Goal: Find contact information: Find contact information

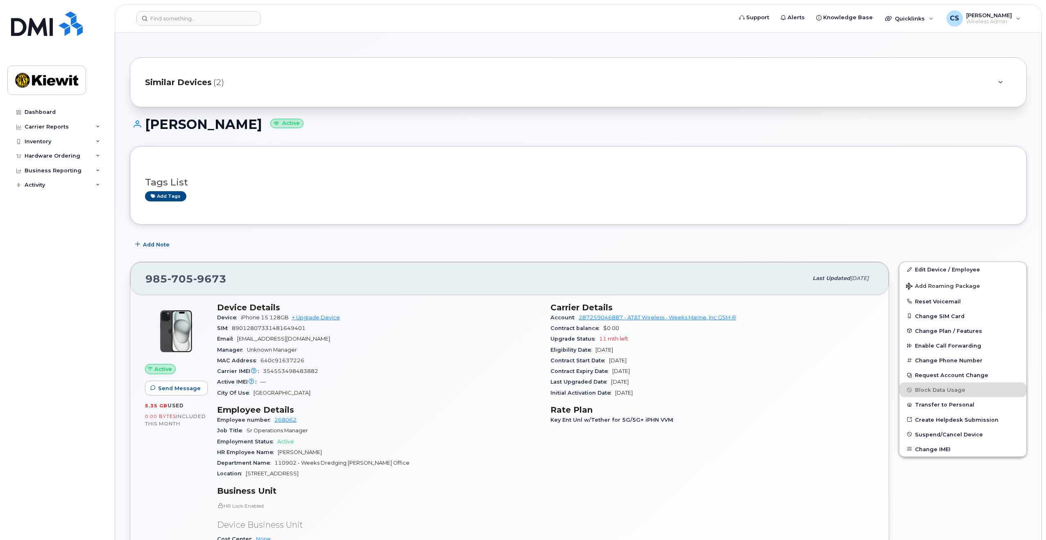
scroll to position [328, 0]
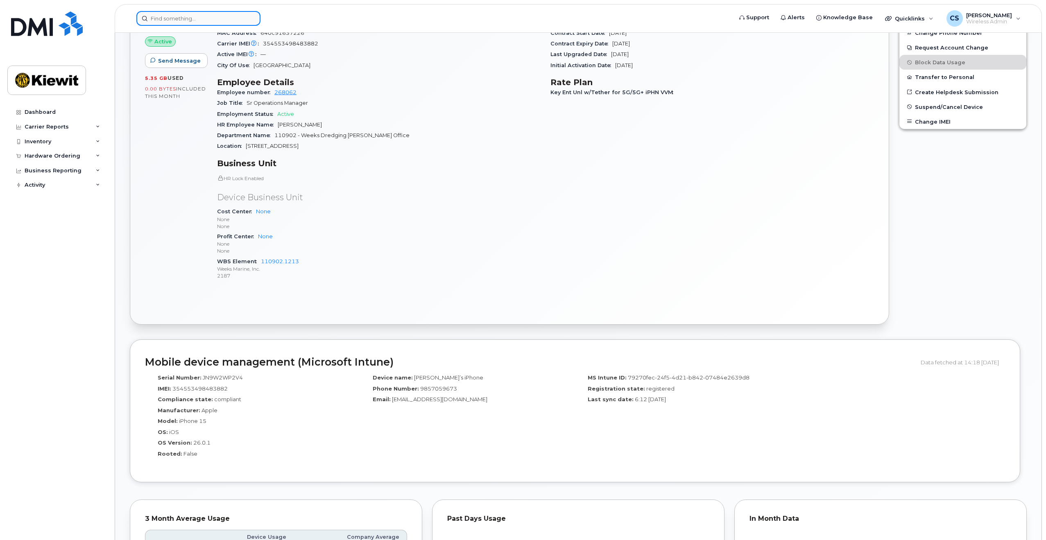
click at [215, 18] on input at bounding box center [198, 18] width 124 height 15
paste input "Suzy Lee"
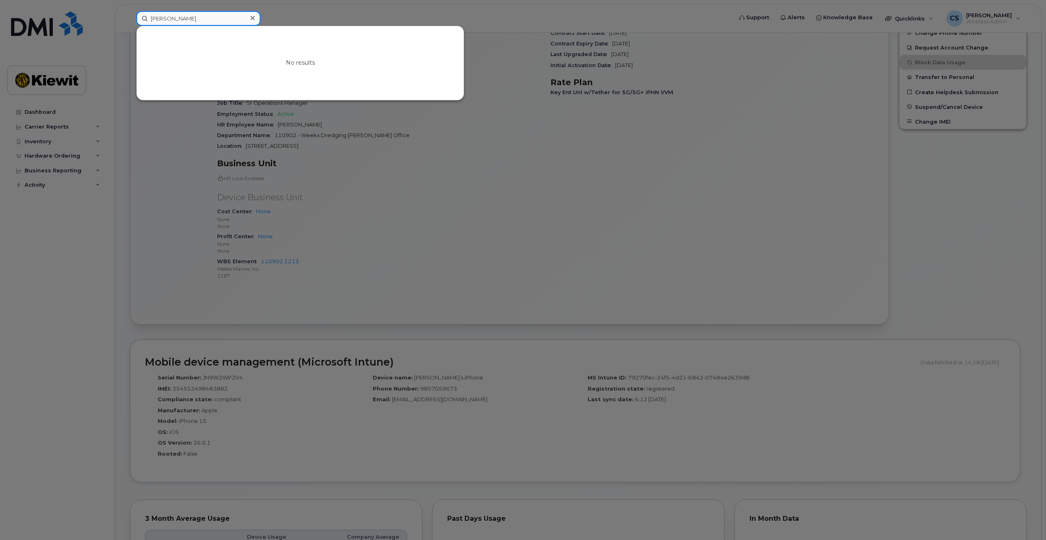
click at [176, 20] on input "Suzy Lee" at bounding box center [198, 18] width 124 height 15
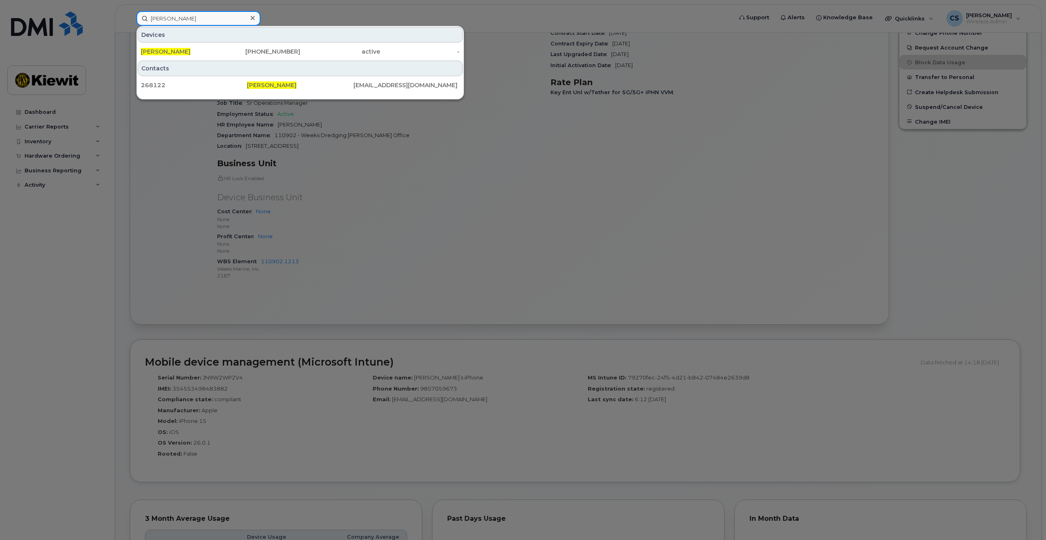
type input "Suzy Lee"
click at [210, 68] on div "Contacts" at bounding box center [300, 69] width 325 height 16
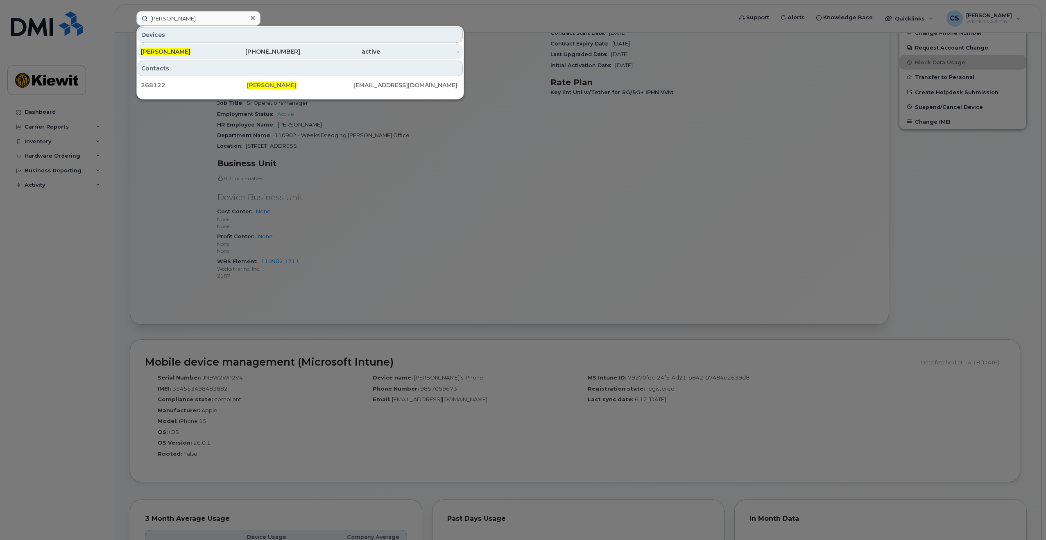
drag, startPoint x: 212, startPoint y: 60, endPoint x: 213, endPoint y: 56, distance: 4.2
click at [213, 56] on div "Devices SUZY LEE 985-400-7395 active - Contacts 268122 Suzy Lee SHLEE@WEEKSMARI…" at bounding box center [300, 63] width 328 height 74
click at [213, 56] on div "SUZY LEE" at bounding box center [181, 51] width 80 height 15
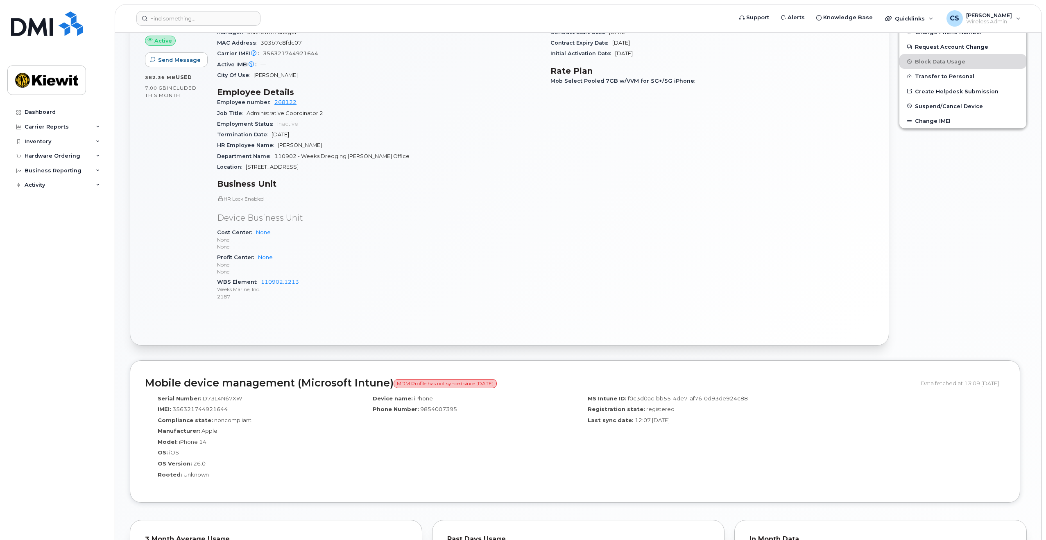
scroll to position [492, 0]
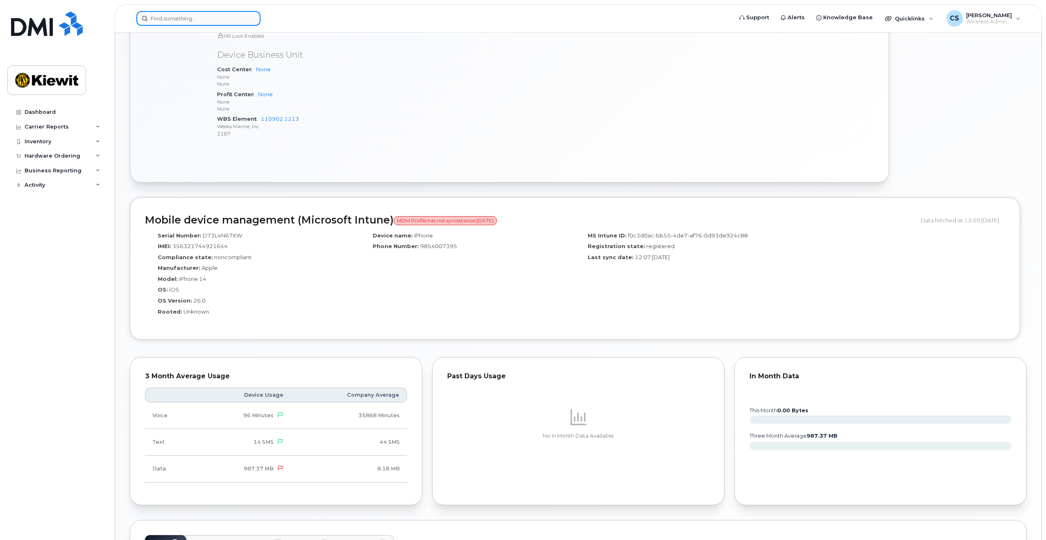
click at [186, 13] on input at bounding box center [198, 18] width 124 height 15
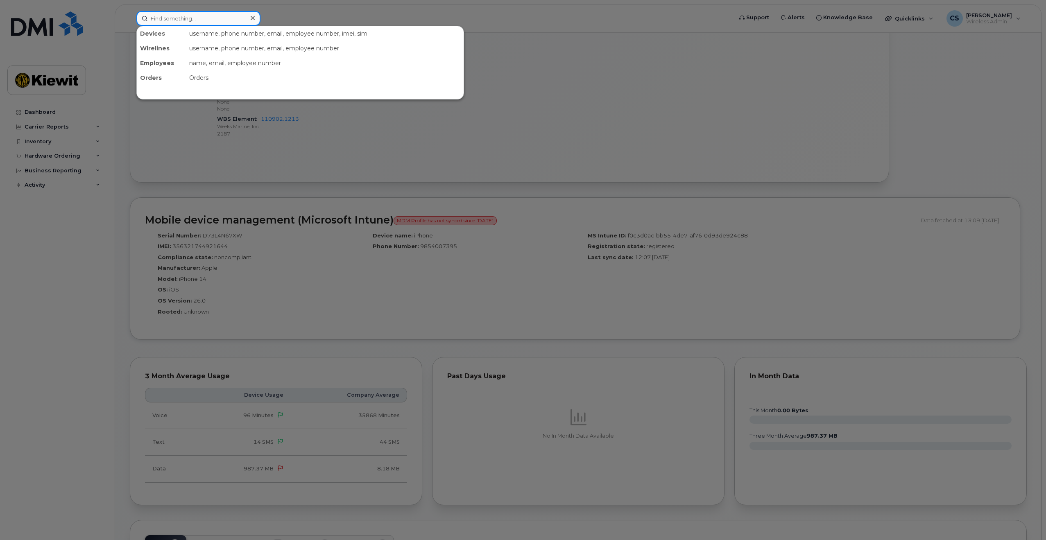
paste input "Todd Doviak"
click at [174, 20] on input "Todd Doviak" at bounding box center [198, 18] width 124 height 15
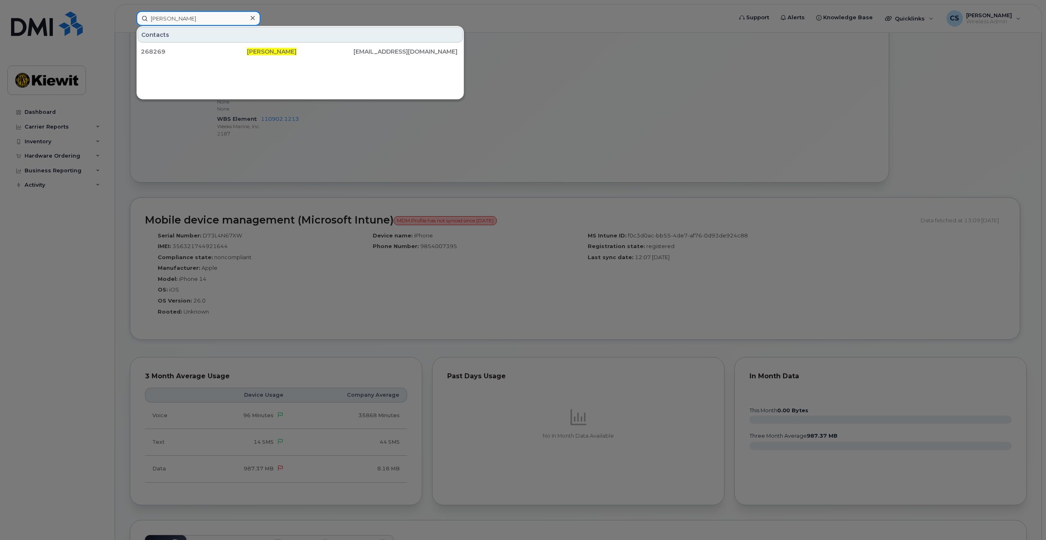
type input "Todd Doviak"
click at [257, 18] on div at bounding box center [253, 18] width 12 height 12
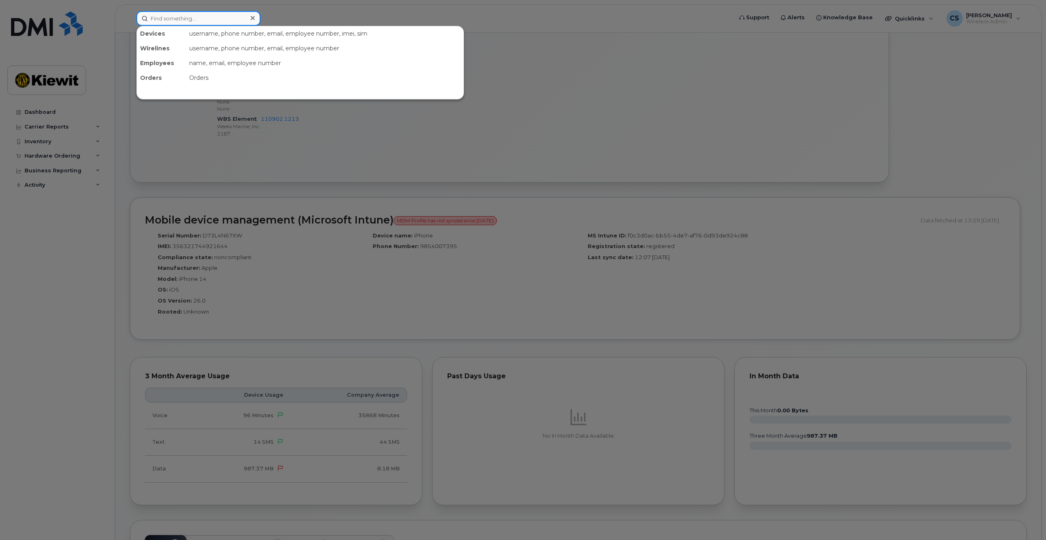
click at [239, 20] on input at bounding box center [198, 18] width 124 height 15
paste input "Daniel P. Mahoney"
drag, startPoint x: 187, startPoint y: 20, endPoint x: 168, endPoint y: 22, distance: 19.8
click at [168, 22] on input "Daniel P. Mahoney" at bounding box center [198, 18] width 124 height 15
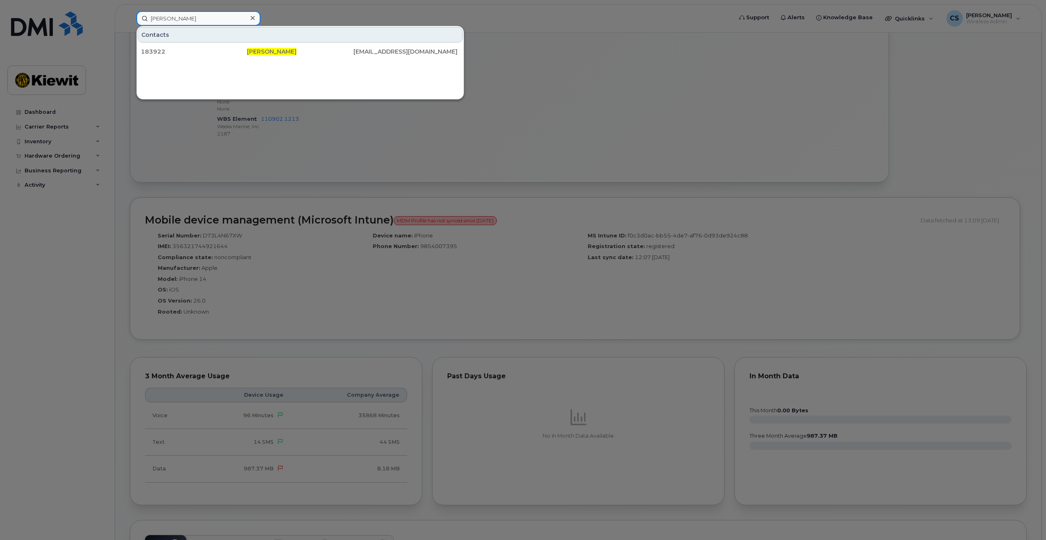
drag, startPoint x: 169, startPoint y: 21, endPoint x: 161, endPoint y: 23, distance: 8.3
click at [161, 23] on input "Daniel mahoney" at bounding box center [198, 18] width 124 height 15
type input "Dan mahoney"
click at [262, 50] on div "908-487-7796" at bounding box center [261, 52] width 80 height 8
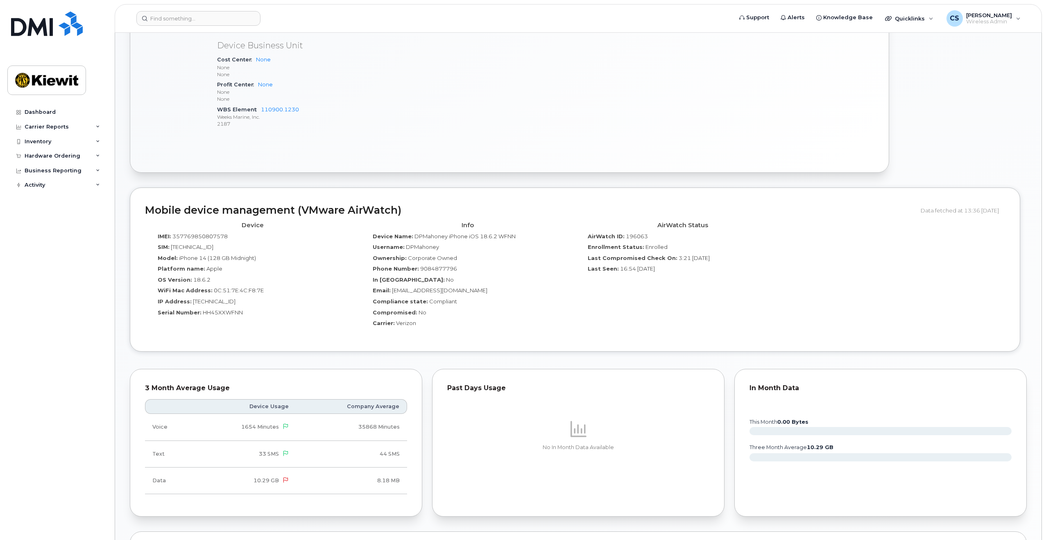
scroll to position [410, 0]
click at [188, 26] on header "Support Alerts Knowledge Base Quicklinks Suspend / Cancel Device Change SIM Car…" at bounding box center [578, 18] width 927 height 29
click at [191, 15] on input at bounding box center [198, 18] width 124 height 15
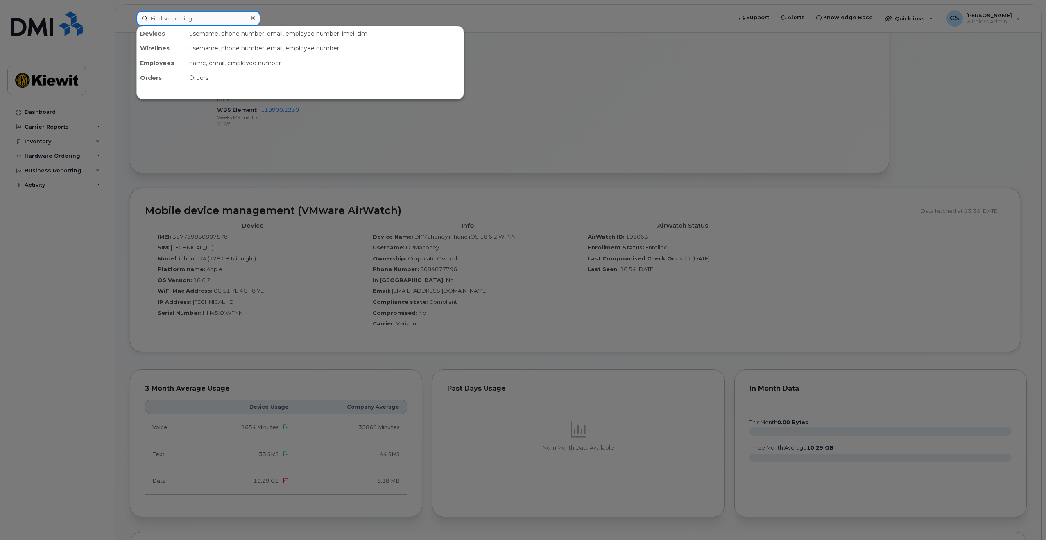
paste input "Gregory Wilkins"
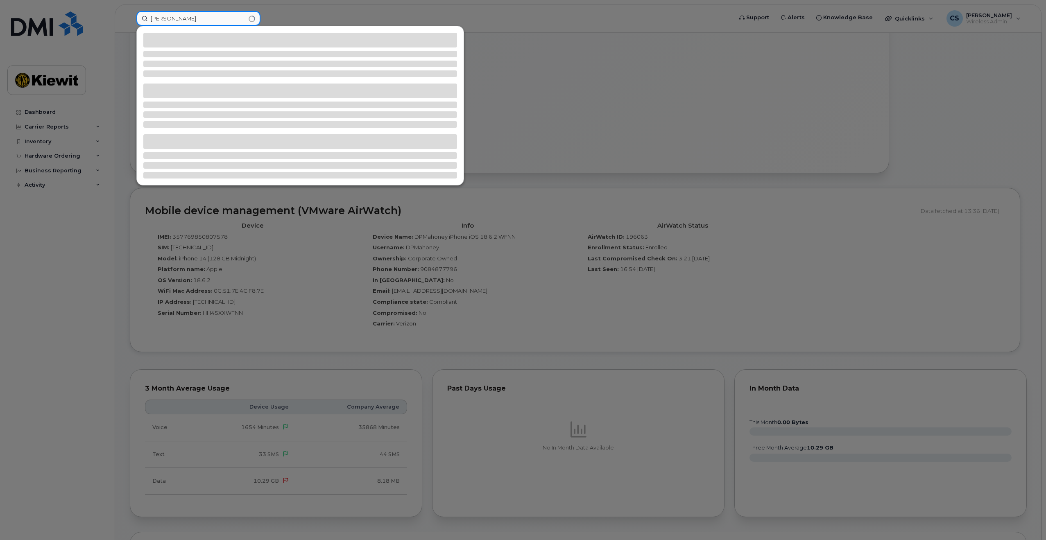
click at [173, 17] on input "Gregory Wilkins" at bounding box center [198, 18] width 124 height 15
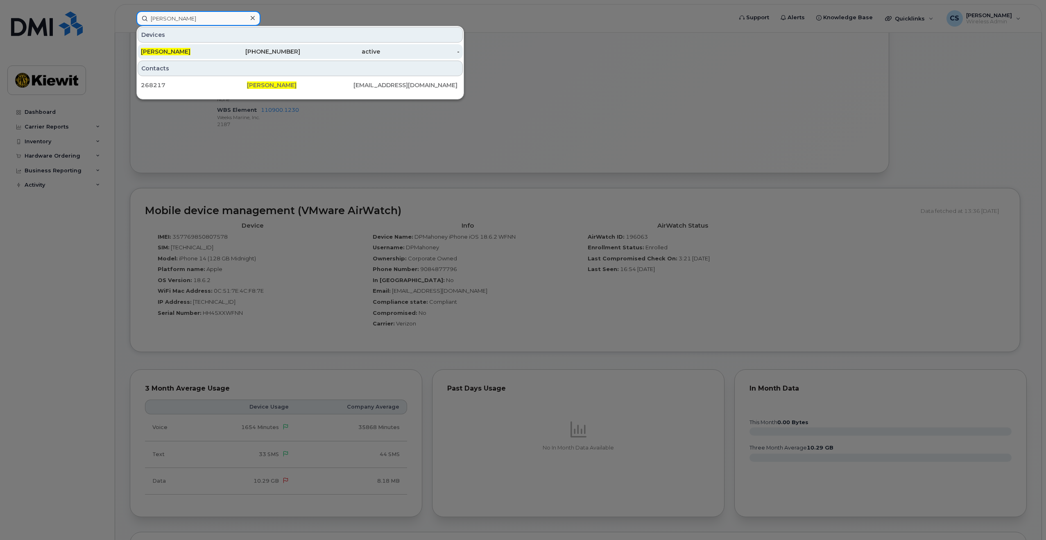
type input "Gregory Wilkins"
click at [213, 47] on div "GREGORY WILKINS" at bounding box center [181, 51] width 80 height 15
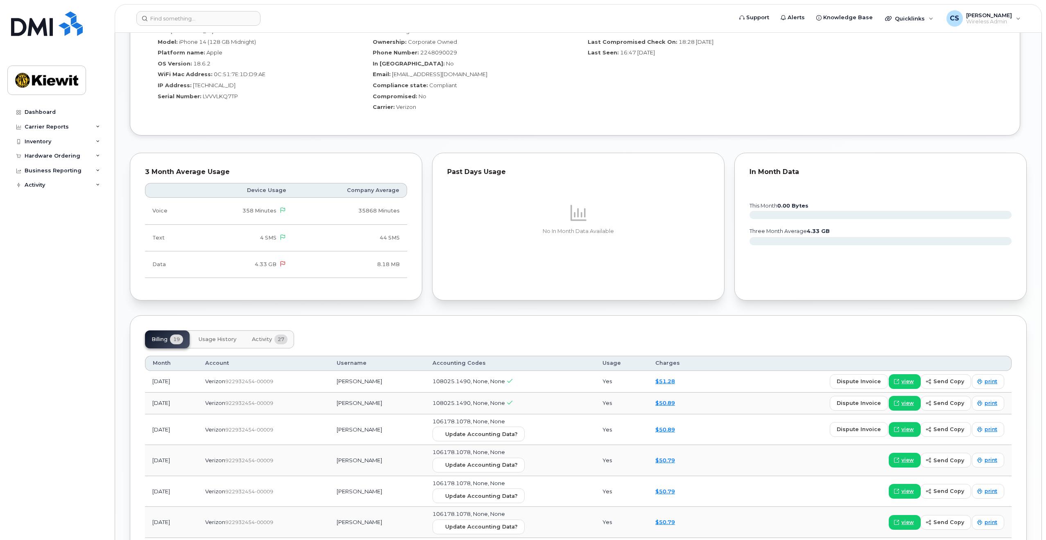
scroll to position [533, 0]
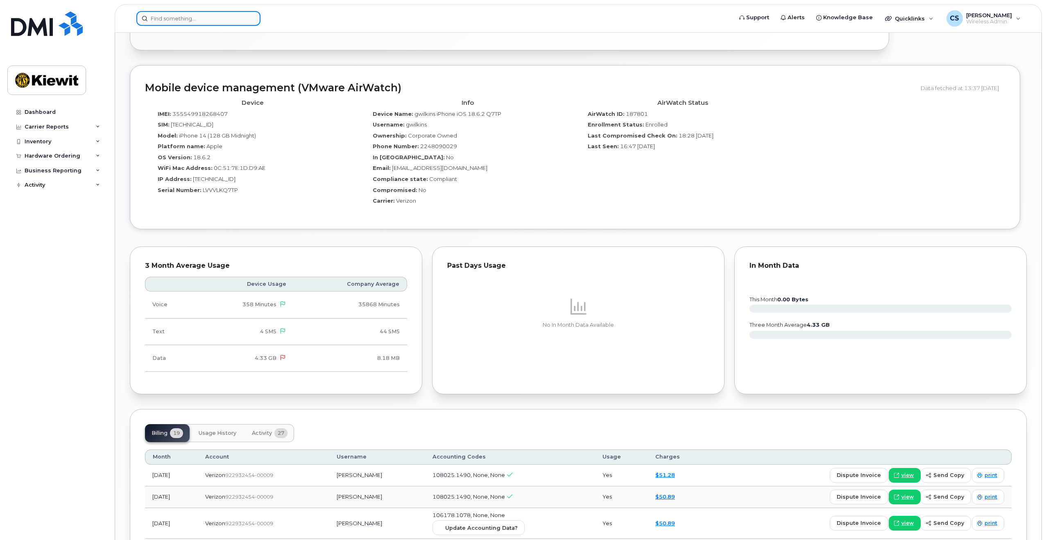
click at [220, 20] on input at bounding box center [198, 18] width 124 height 15
paste input "Edward Boudreau, Jr"
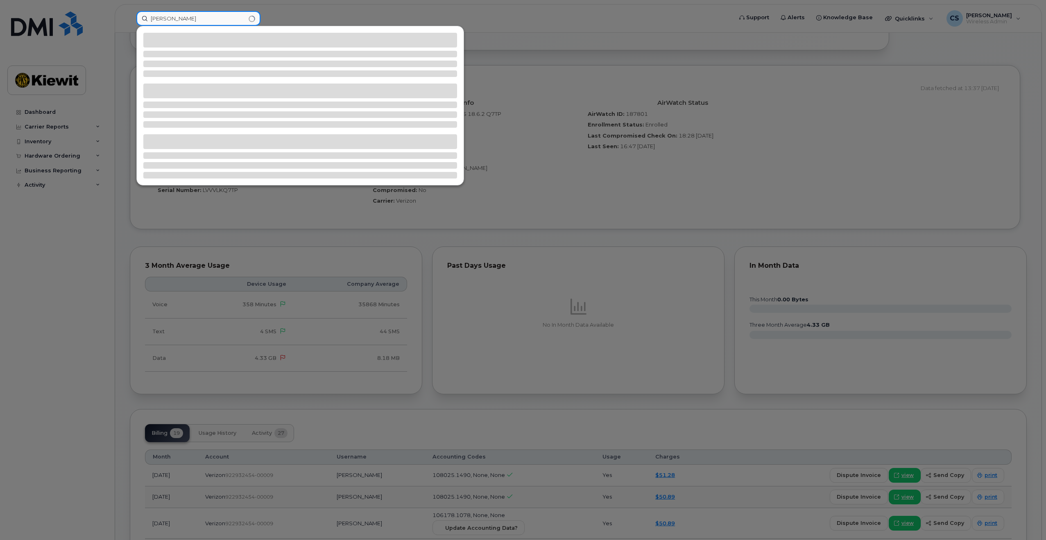
click at [175, 20] on input "Edward Boudreau, Jr" at bounding box center [198, 18] width 124 height 15
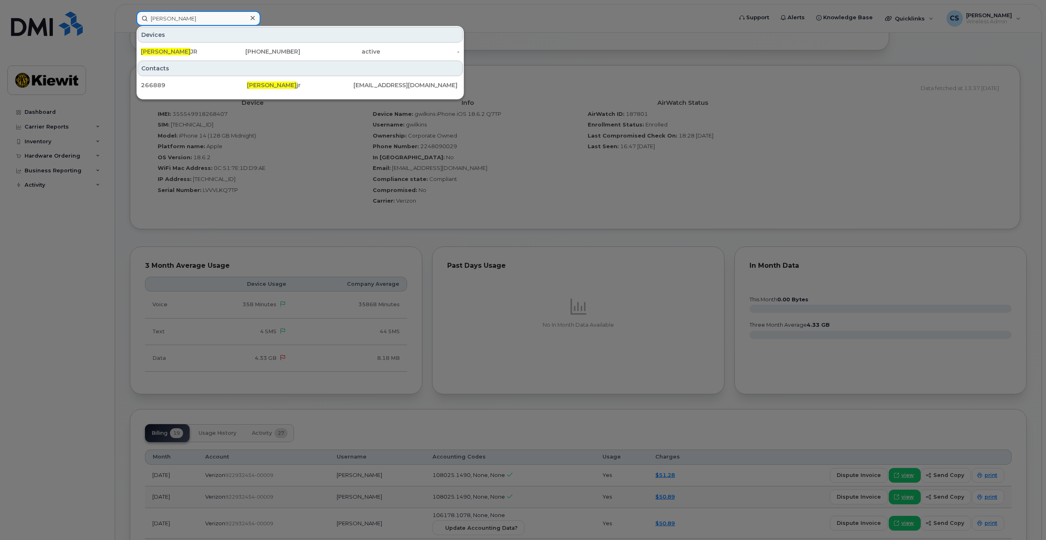
type input "Edward Boudreau"
click at [260, 44] on div "EDWARD BOUDREAU JR 985-302-9897 active -" at bounding box center [300, 51] width 327 height 16
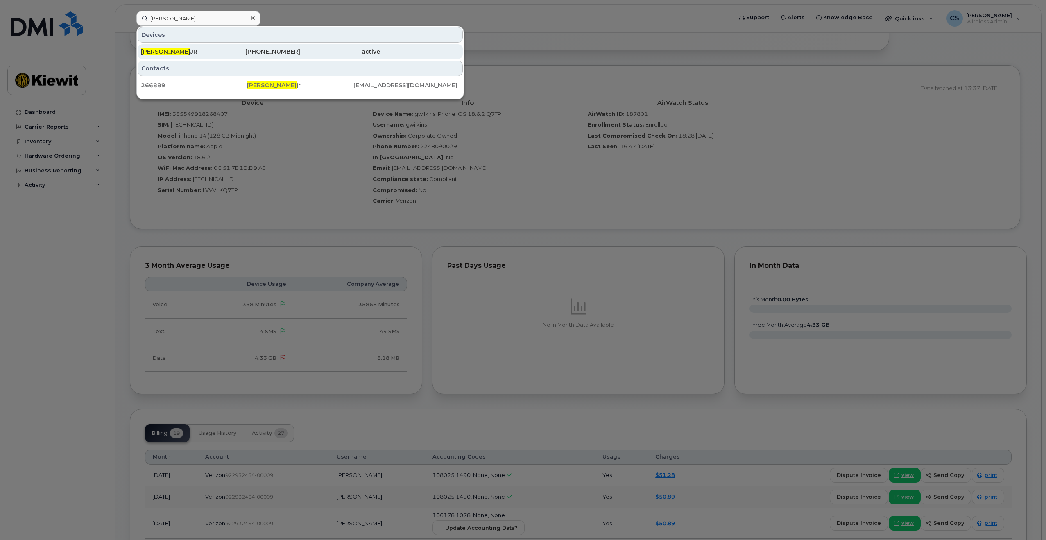
click at [263, 54] on div "985-302-9897" at bounding box center [261, 52] width 80 height 8
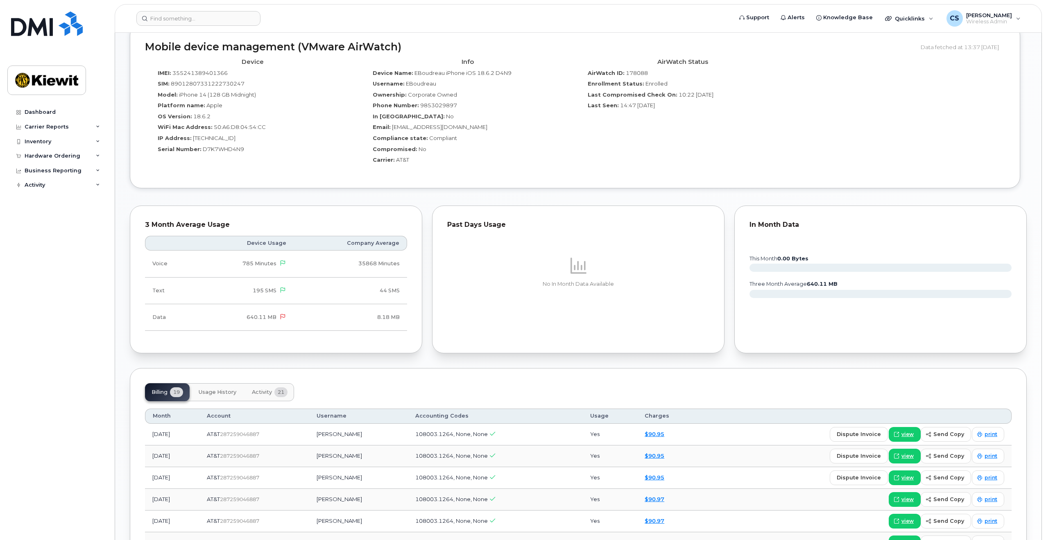
scroll to position [901, 0]
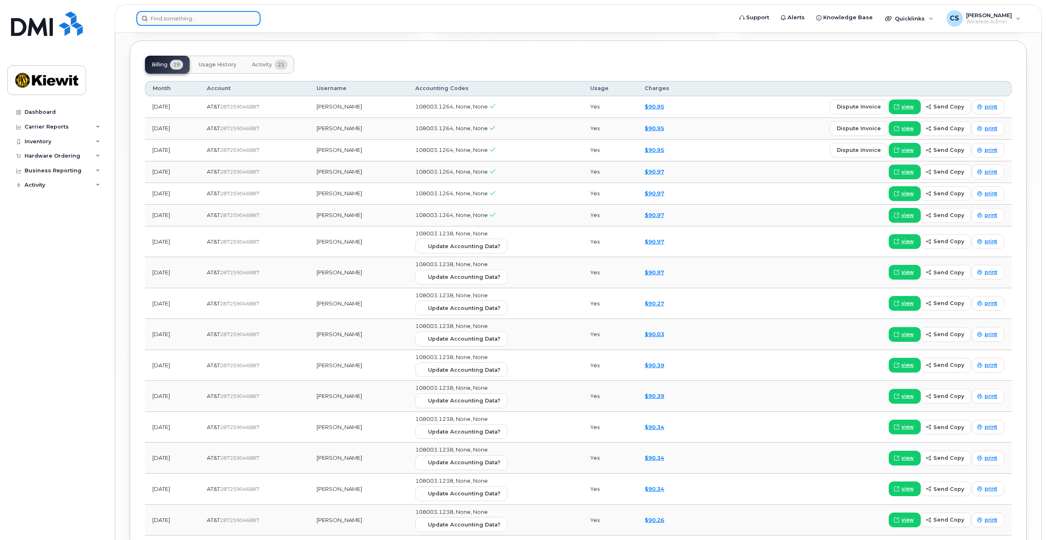
click at [185, 11] on input at bounding box center [198, 18] width 124 height 15
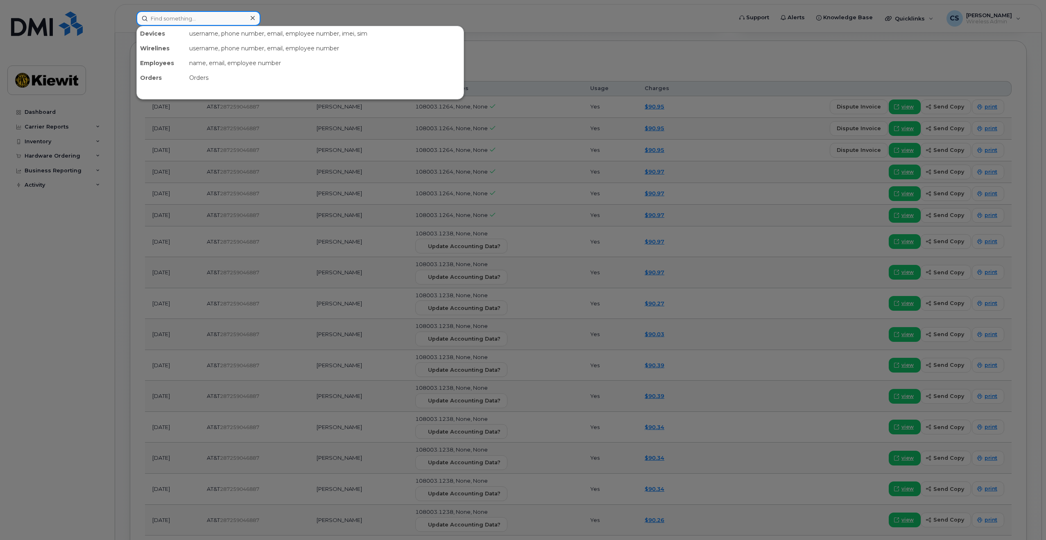
paste input "Courtney Haynes"
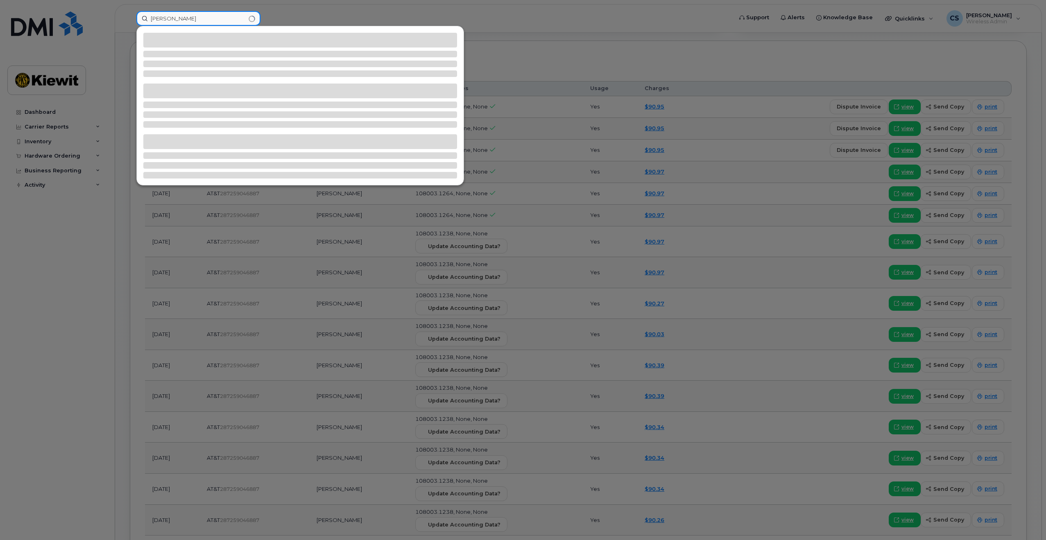
click at [189, 20] on input "Courtney Haynes" at bounding box center [198, 18] width 124 height 15
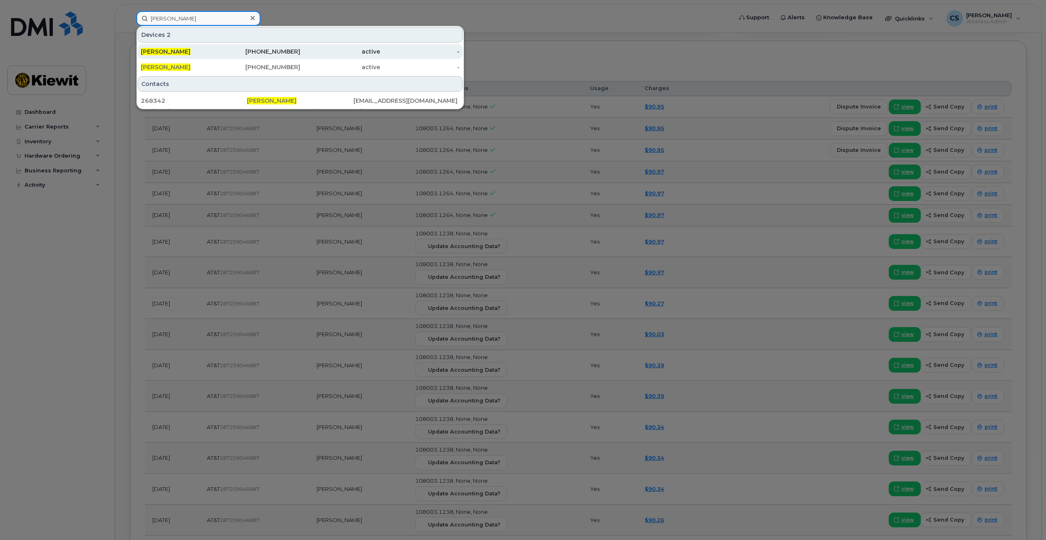
type input "[PERSON_NAME]"
click at [234, 54] on div "740-604-3449" at bounding box center [261, 52] width 80 height 8
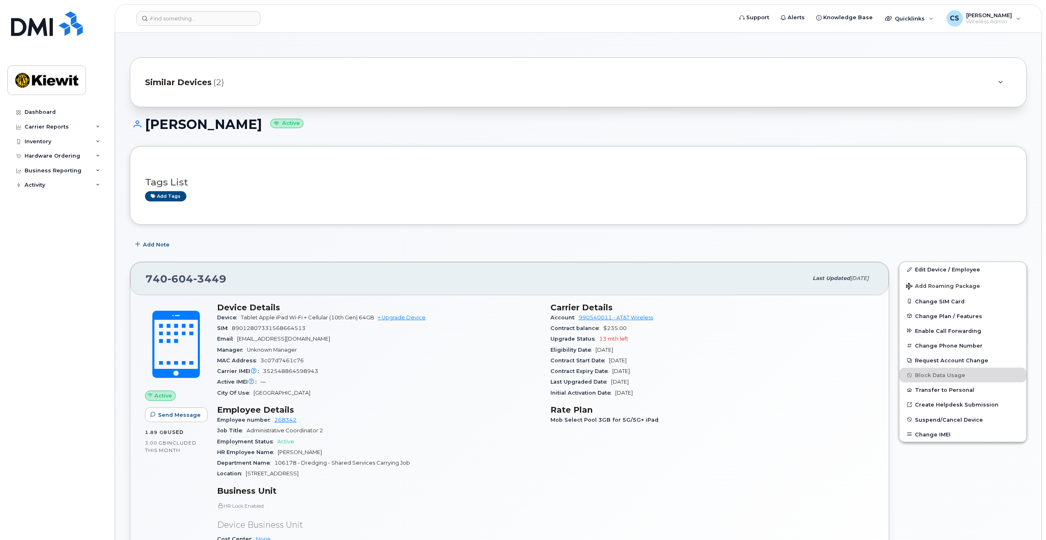
click at [444, 101] on div "Similar Devices (2)" at bounding box center [578, 82] width 897 height 50
click at [436, 82] on div "Similar Devices (2)" at bounding box center [567, 83] width 844 height 20
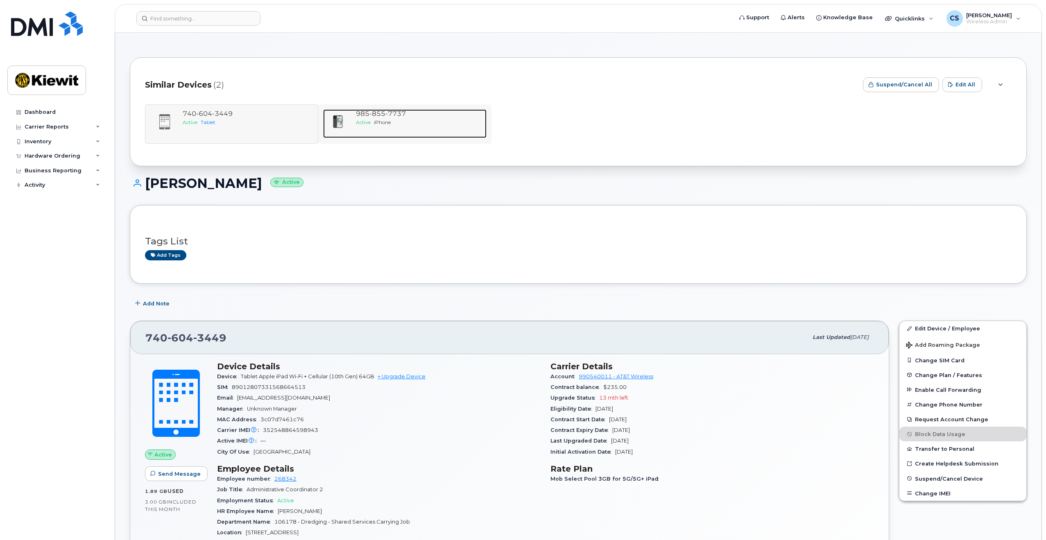
click at [372, 125] on div "Active iPhone" at bounding box center [419, 122] width 127 height 7
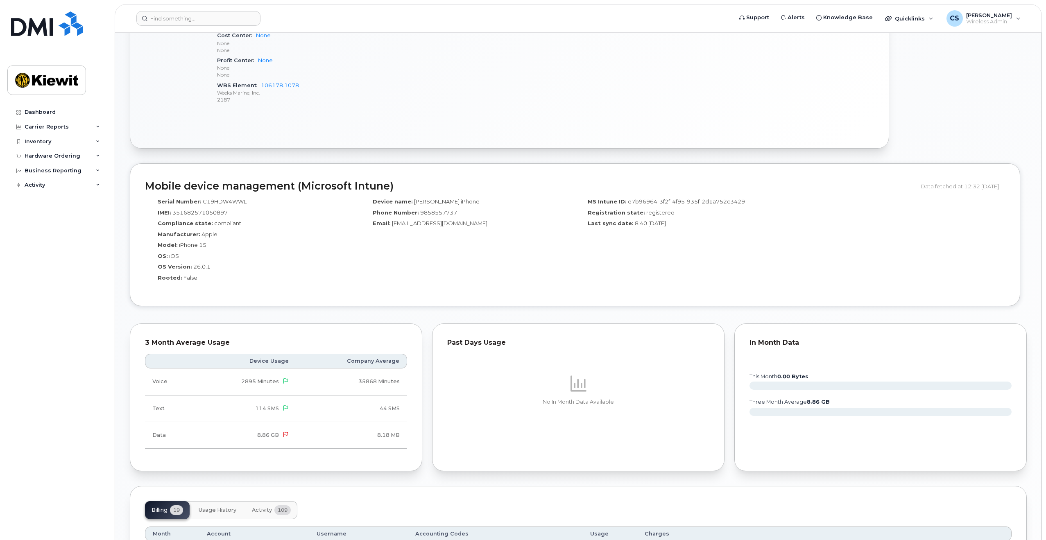
scroll to position [614, 0]
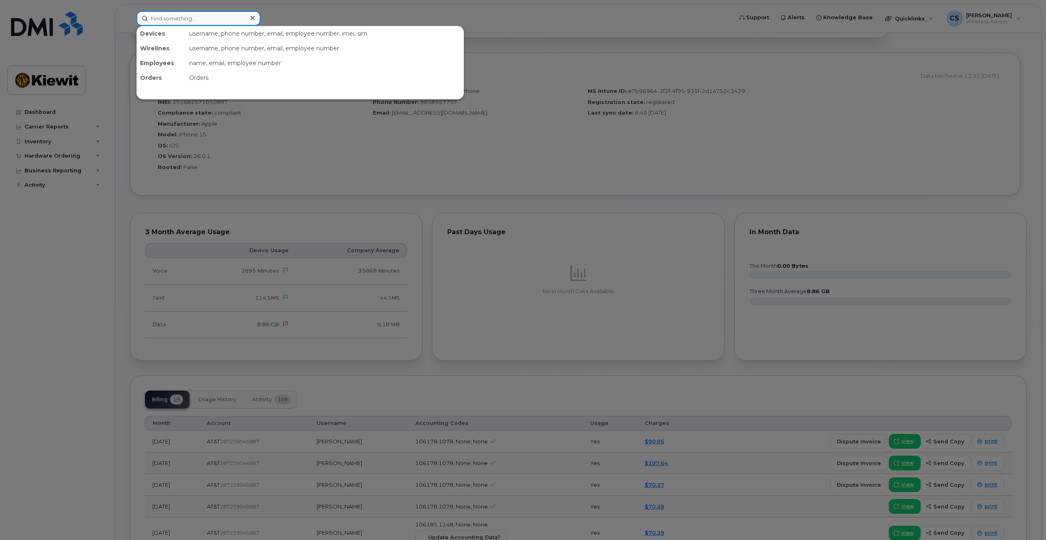
click at [197, 20] on input at bounding box center [198, 18] width 124 height 15
paste input "Billy Burrow"
click at [173, 19] on input "Billy Burrow" at bounding box center [198, 18] width 124 height 15
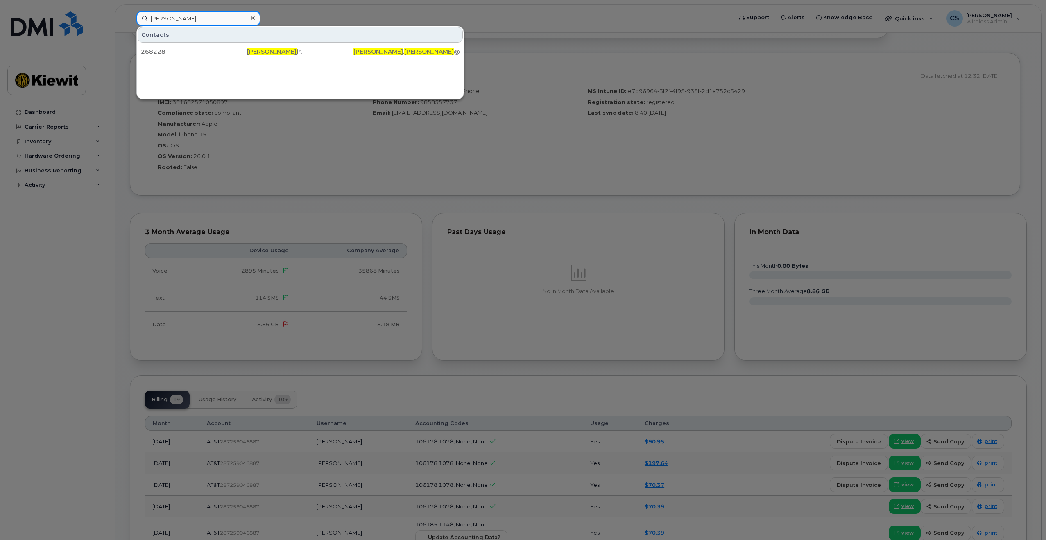
type input "Billy Burrow"
click at [249, 17] on div at bounding box center [253, 18] width 12 height 12
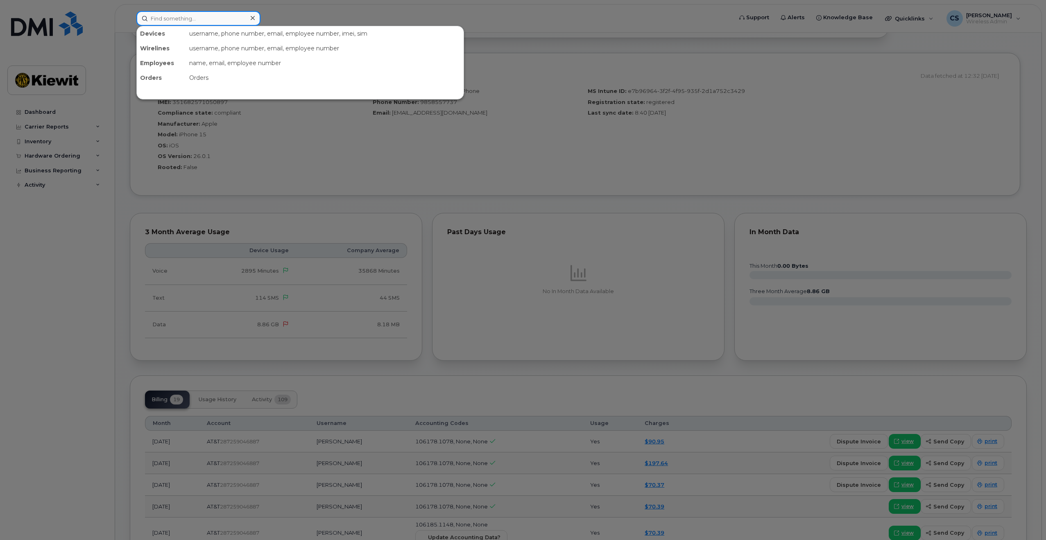
click at [236, 18] on input at bounding box center [198, 18] width 124 height 15
paste input "Kelyn Dupre"
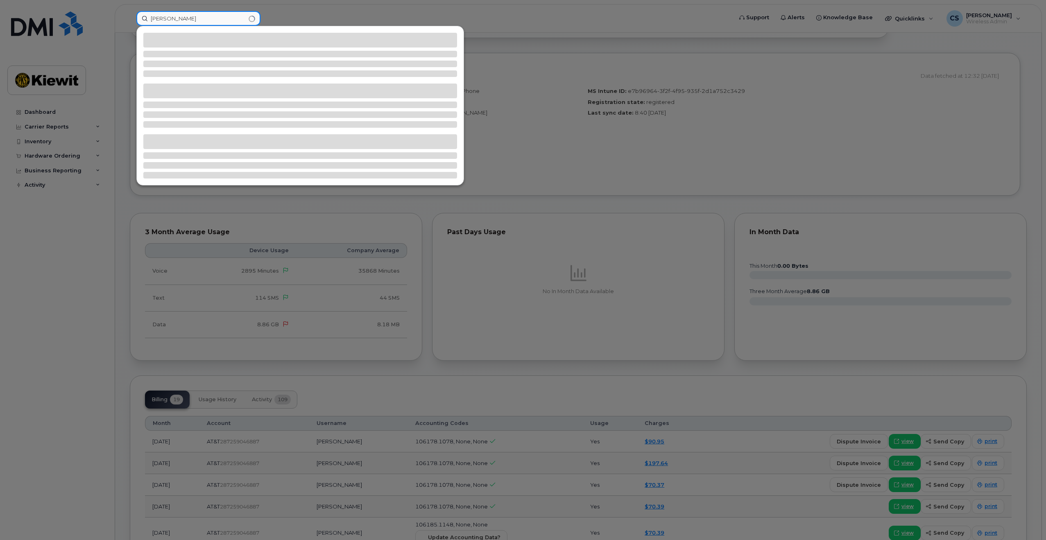
click at [170, 14] on input "Kelyn Dupre" at bounding box center [198, 18] width 124 height 15
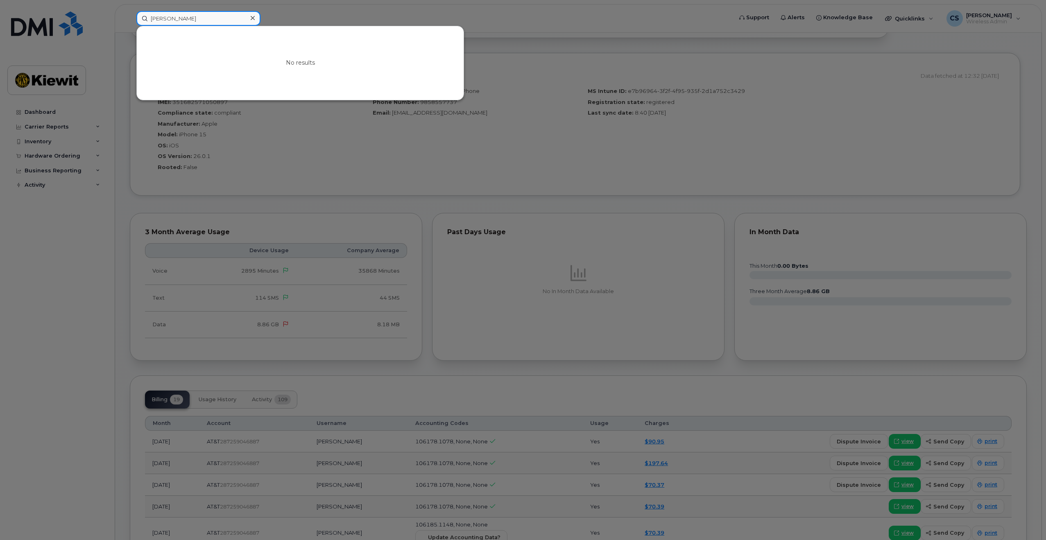
click at [175, 20] on input "Kelyn Dupre" at bounding box center [198, 18] width 124 height 15
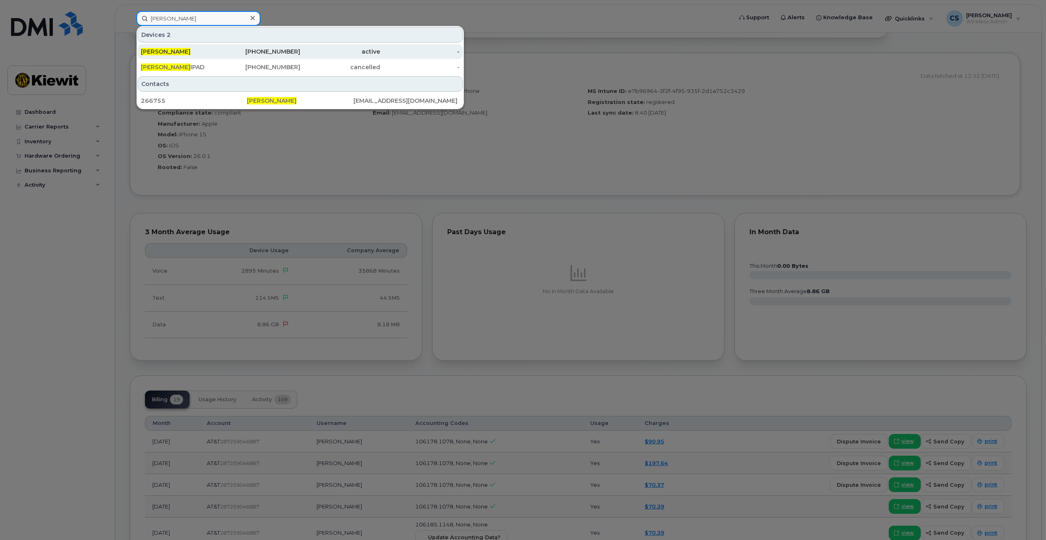
type input "Kelyn Dupre"
click at [224, 52] on div "224-277-9194" at bounding box center [261, 52] width 80 height 8
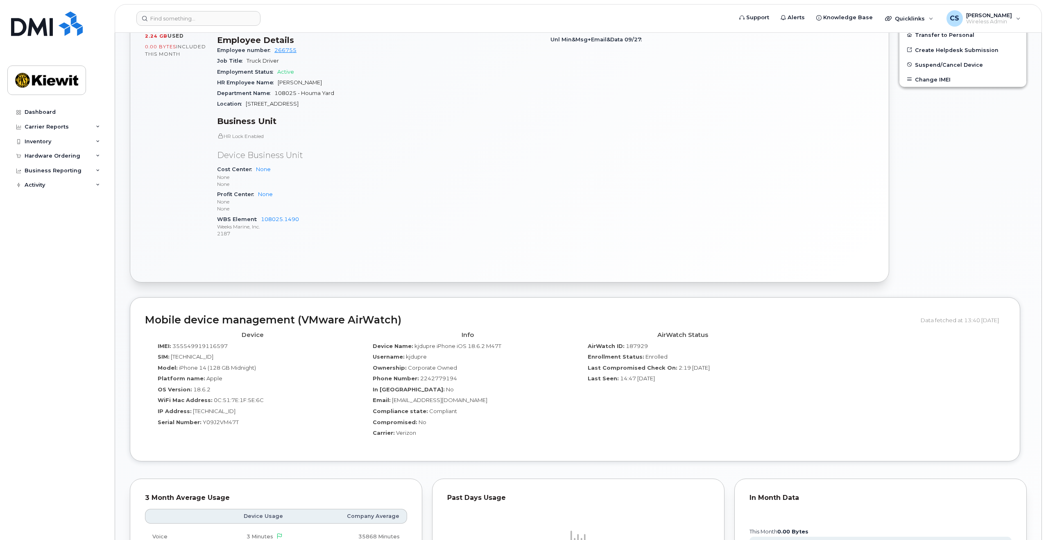
scroll to position [533, 0]
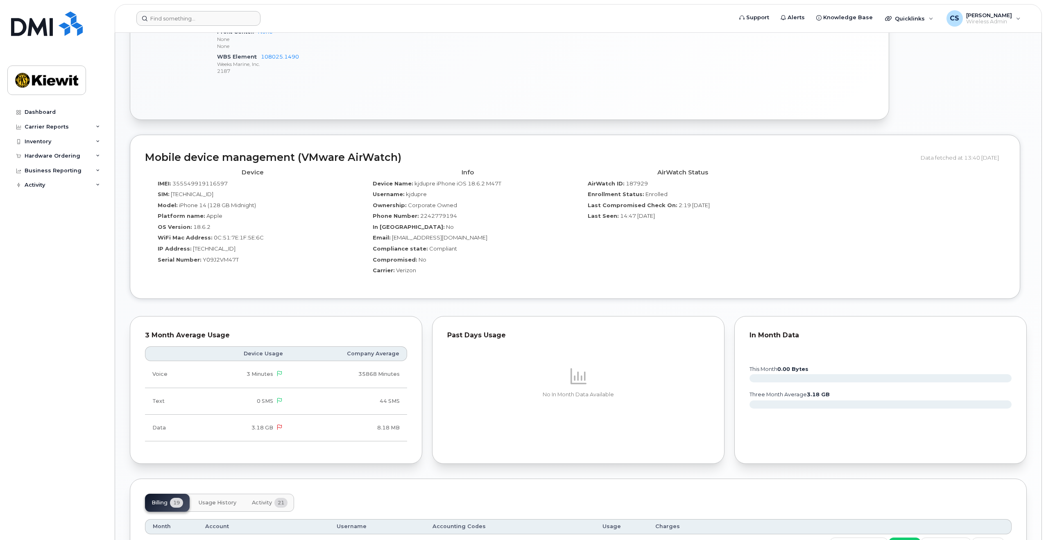
click at [226, 12] on header "Support Alerts Knowledge Base Quicklinks Suspend / Cancel Device Change SIM Car…" at bounding box center [578, 18] width 927 height 29
click at [224, 17] on input at bounding box center [198, 18] width 124 height 15
paste input "Alberto Almodovar"
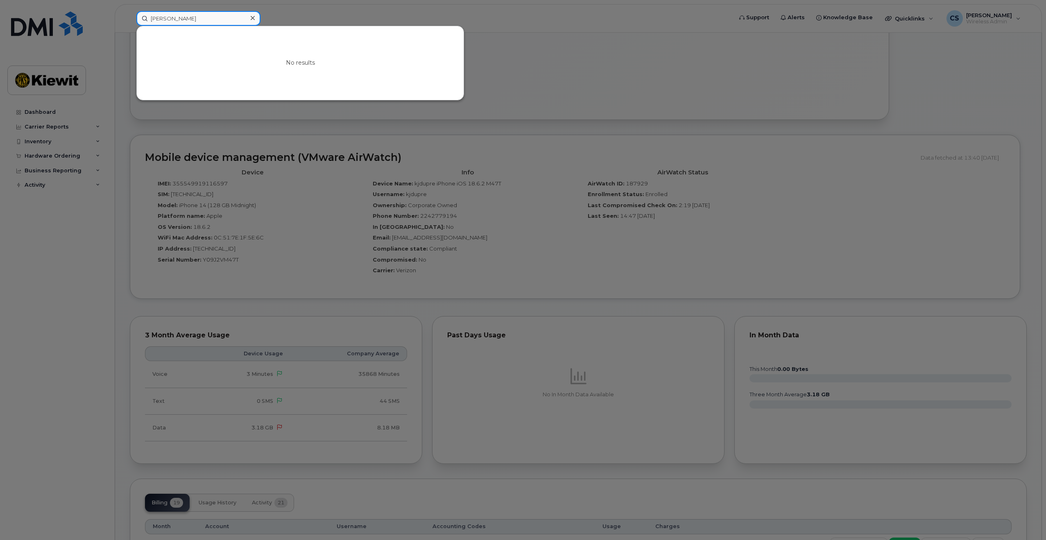
click at [172, 16] on input "Alberto Almodovar" at bounding box center [198, 18] width 124 height 15
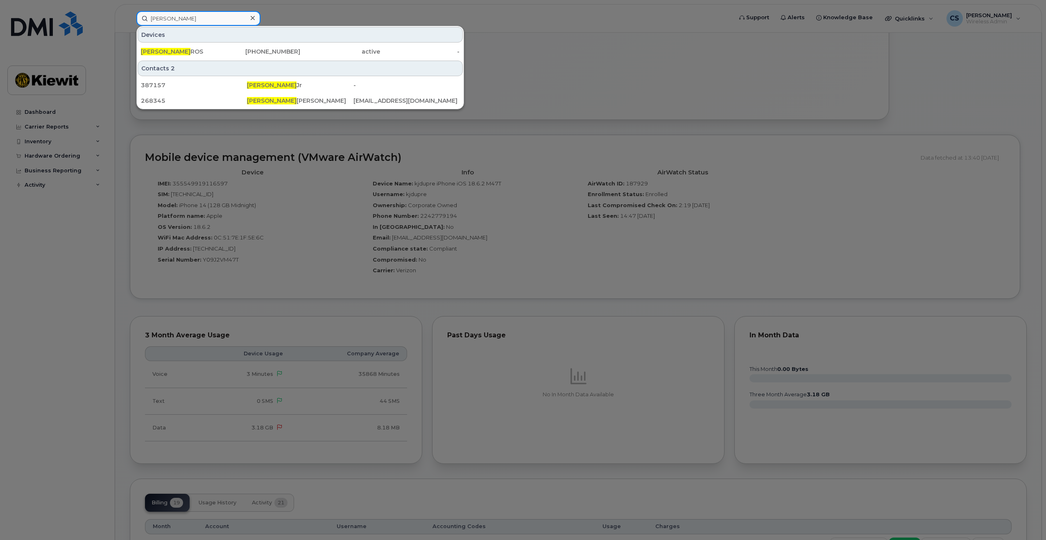
type input "Alberto Almodovar"
click at [227, 49] on div "224-573-4781" at bounding box center [261, 52] width 80 height 8
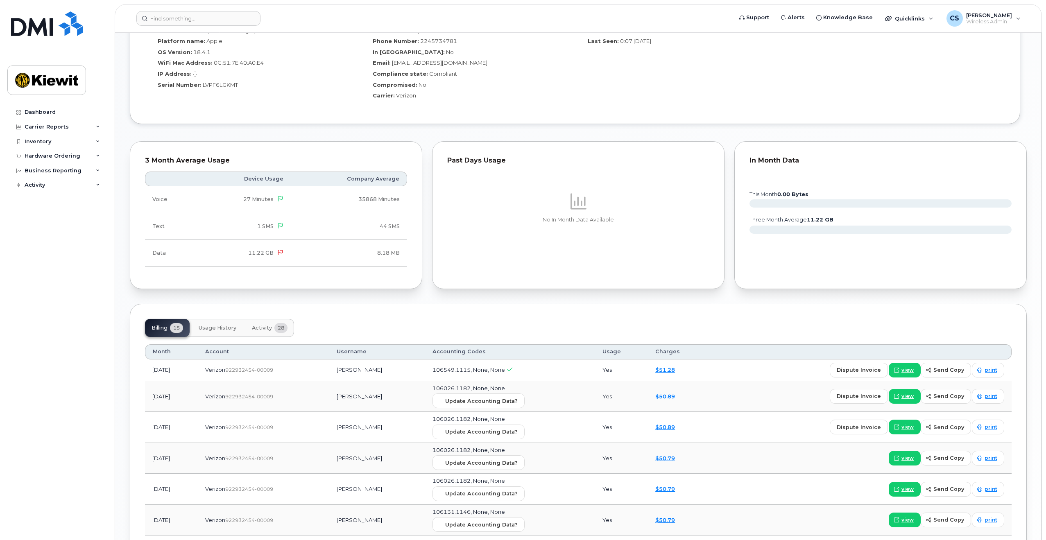
scroll to position [655, 0]
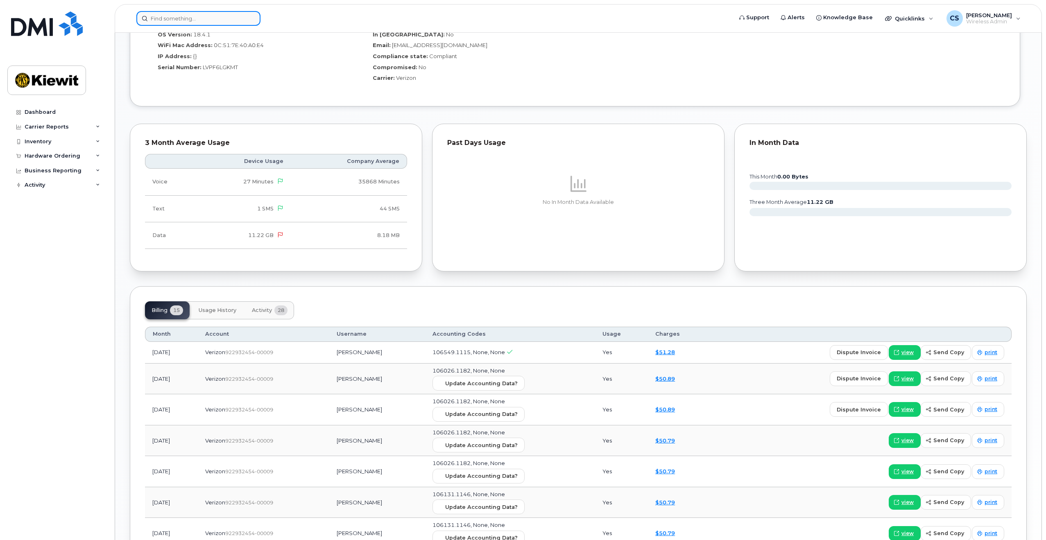
click at [204, 20] on input at bounding box center [198, 18] width 124 height 15
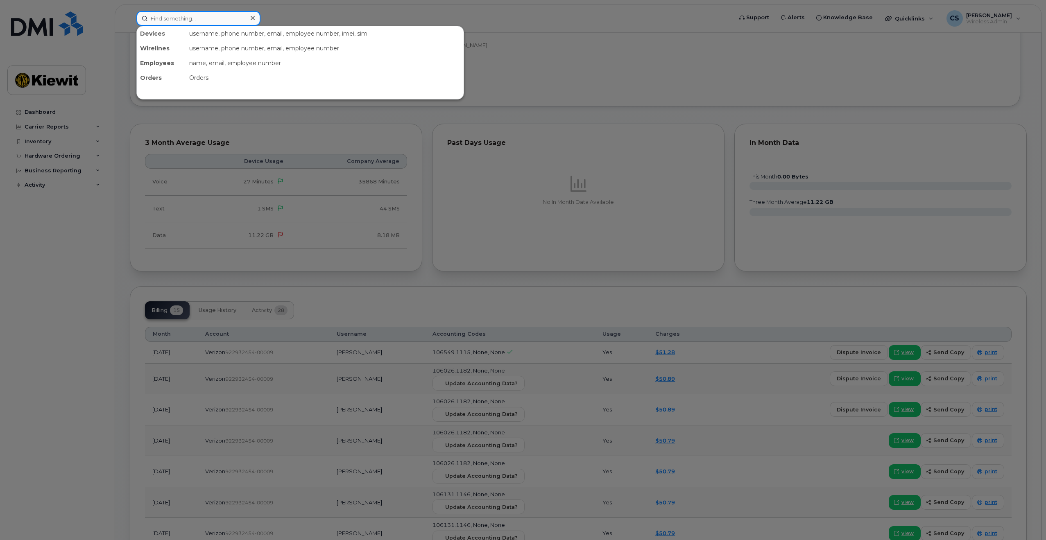
paste input "[PERSON_NAME]"
drag, startPoint x: 171, startPoint y: 20, endPoint x: 248, endPoint y: 30, distance: 77.3
click at [172, 19] on input "[PERSON_NAME]" at bounding box center [198, 18] width 124 height 15
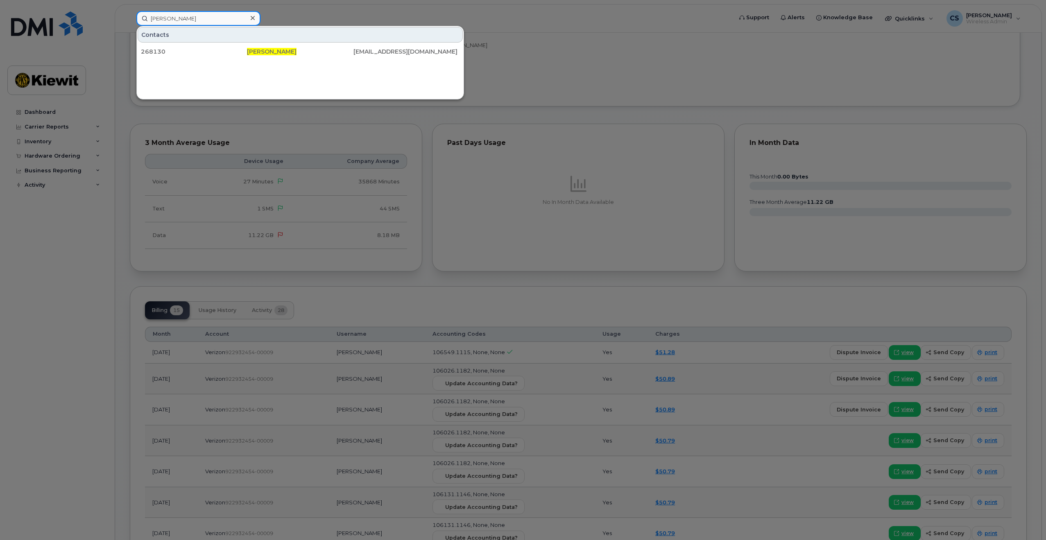
type input "[PERSON_NAME]"
click at [251, 17] on icon at bounding box center [253, 18] width 4 height 7
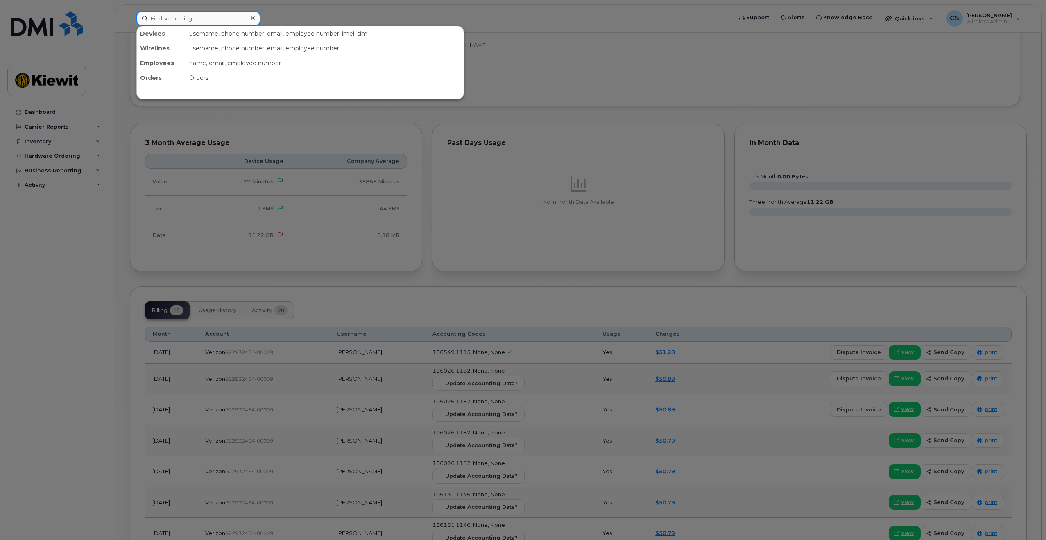
click at [225, 18] on input at bounding box center [198, 18] width 124 height 15
paste input "[PERSON_NAME]"
click at [172, 20] on input "[PERSON_NAME]" at bounding box center [198, 18] width 124 height 15
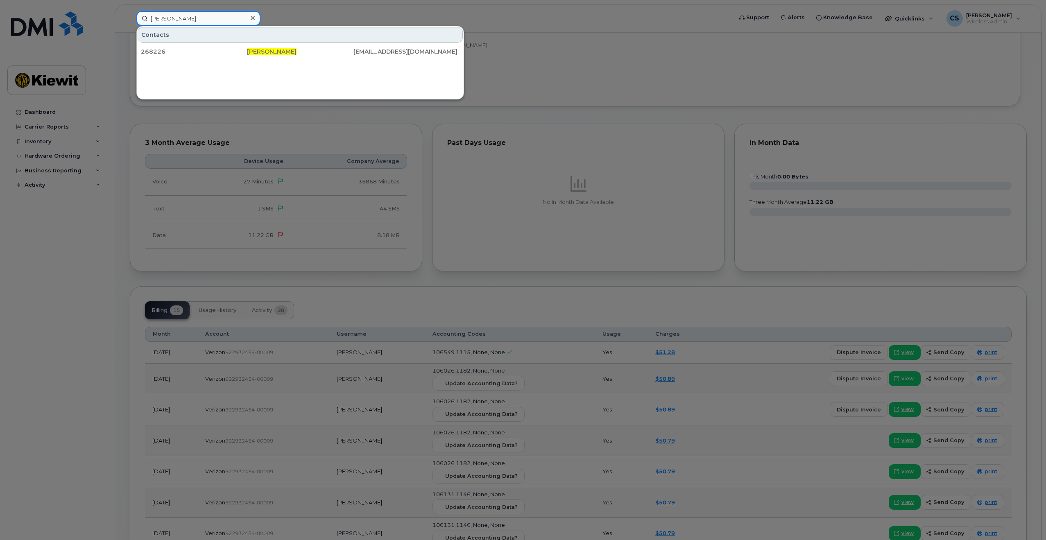
click at [226, 17] on input "[PERSON_NAME]" at bounding box center [198, 18] width 124 height 15
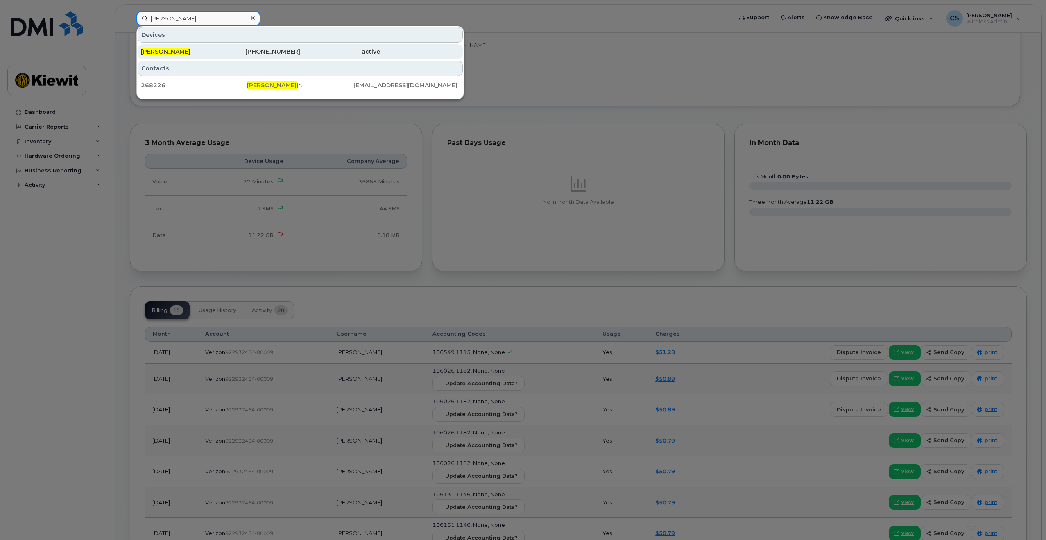
type input "[PERSON_NAME]"
click at [229, 48] on div "[PHONE_NUMBER]" at bounding box center [261, 52] width 80 height 8
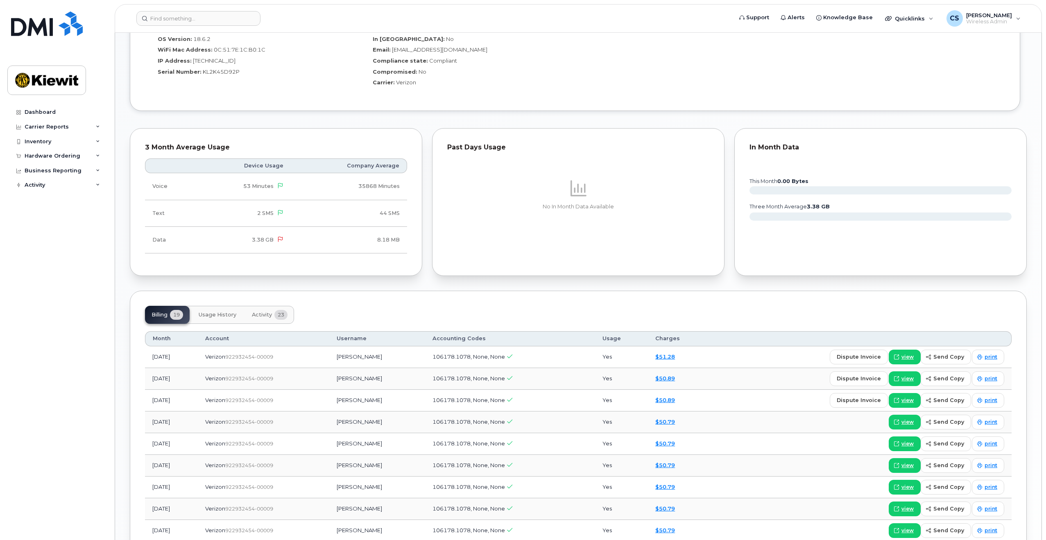
scroll to position [655, 0]
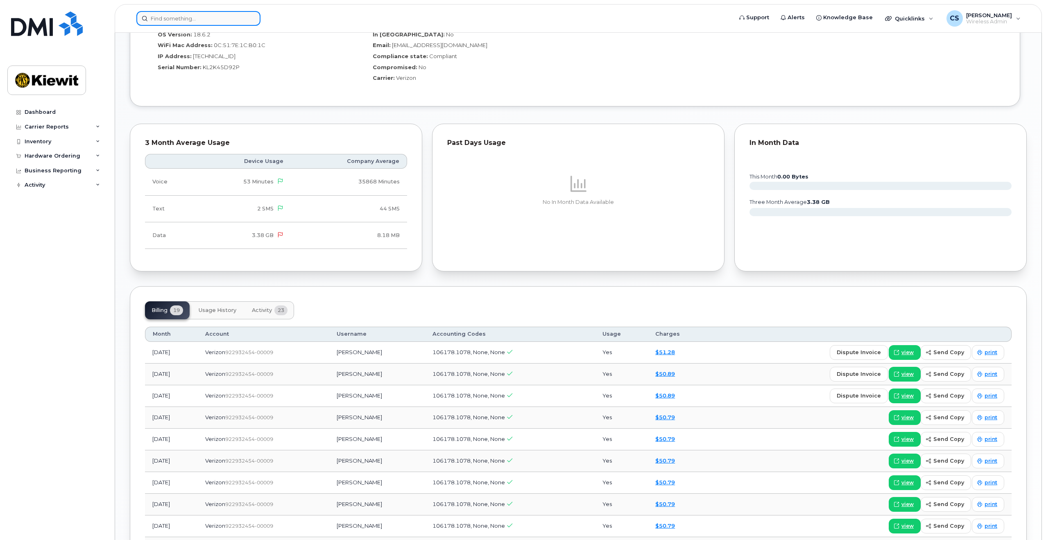
click at [184, 21] on input at bounding box center [198, 18] width 124 height 15
paste input "Dusty Price"
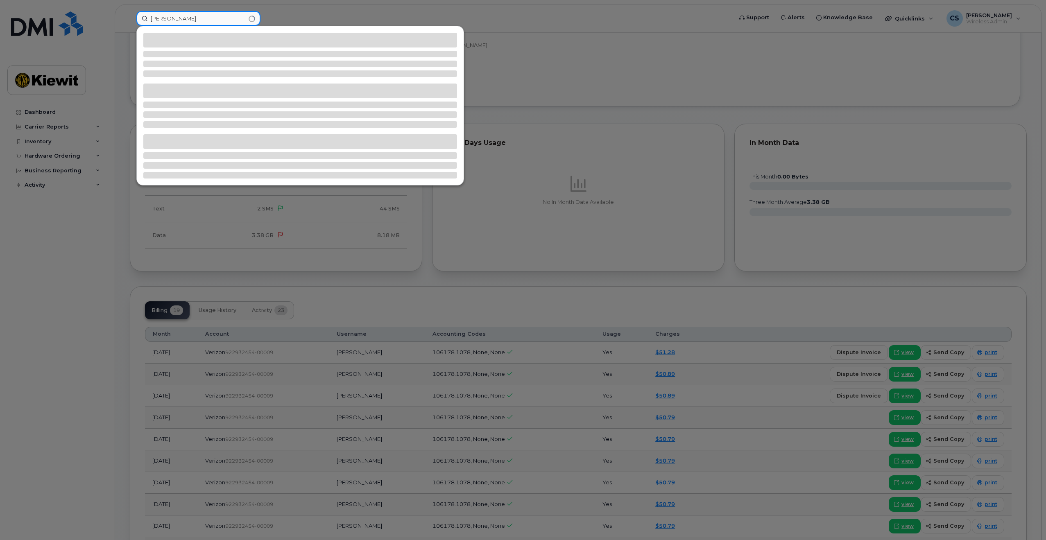
click at [169, 21] on input "Dusty Price" at bounding box center [198, 18] width 124 height 15
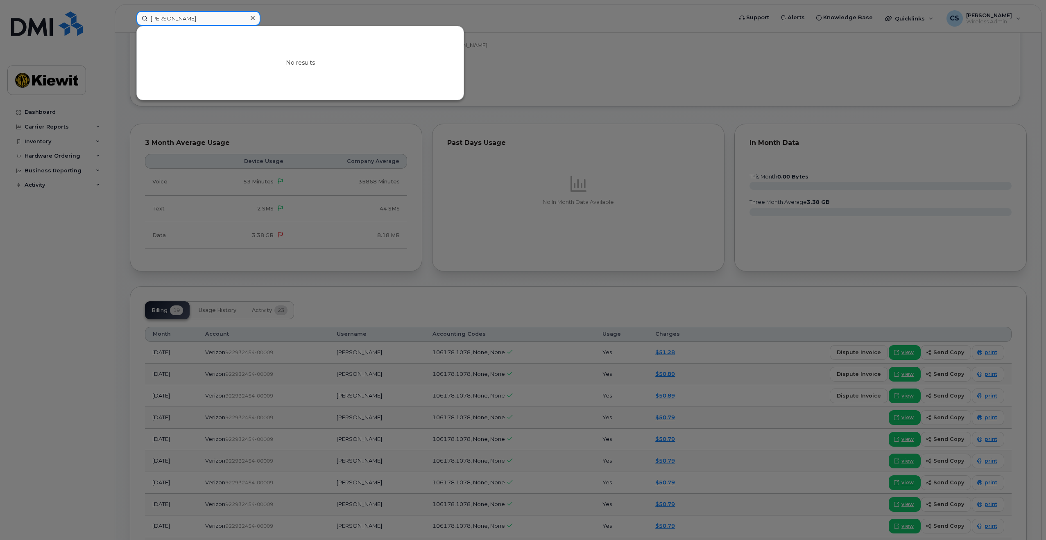
click at [172, 20] on input "Dusty Price" at bounding box center [198, 18] width 124 height 15
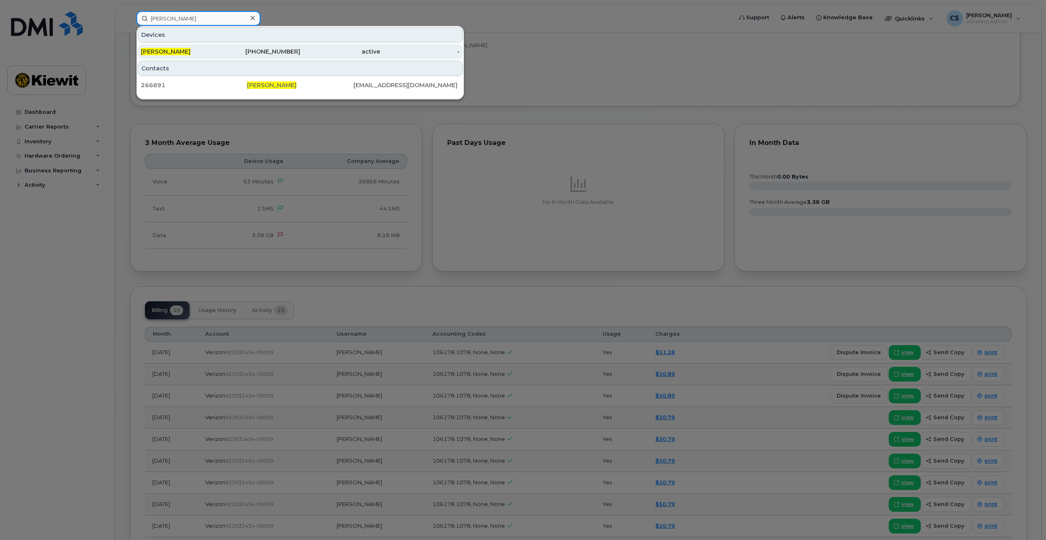
type input "[PERSON_NAME]"
click at [249, 53] on div "224-531-4215" at bounding box center [261, 52] width 80 height 8
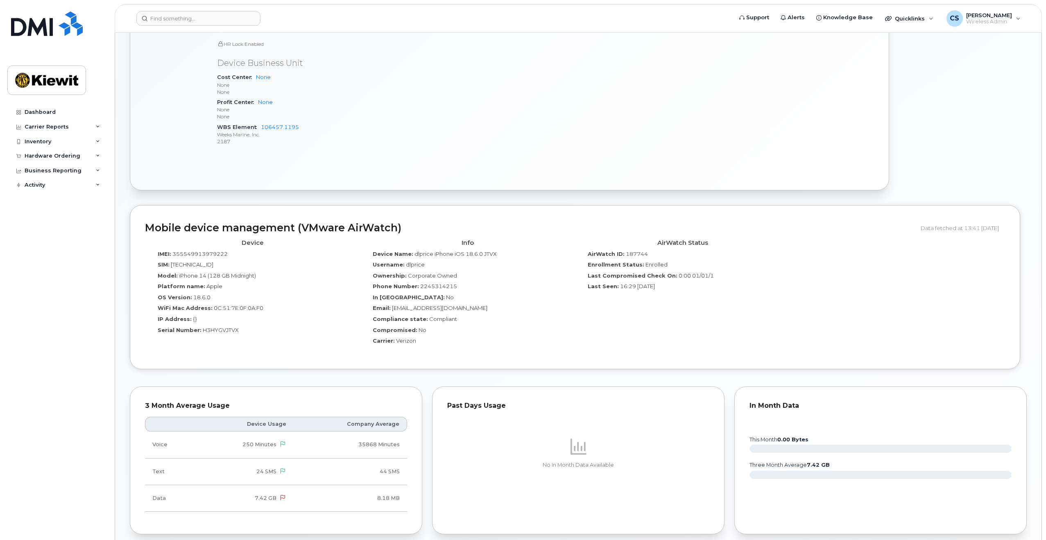
scroll to position [574, 0]
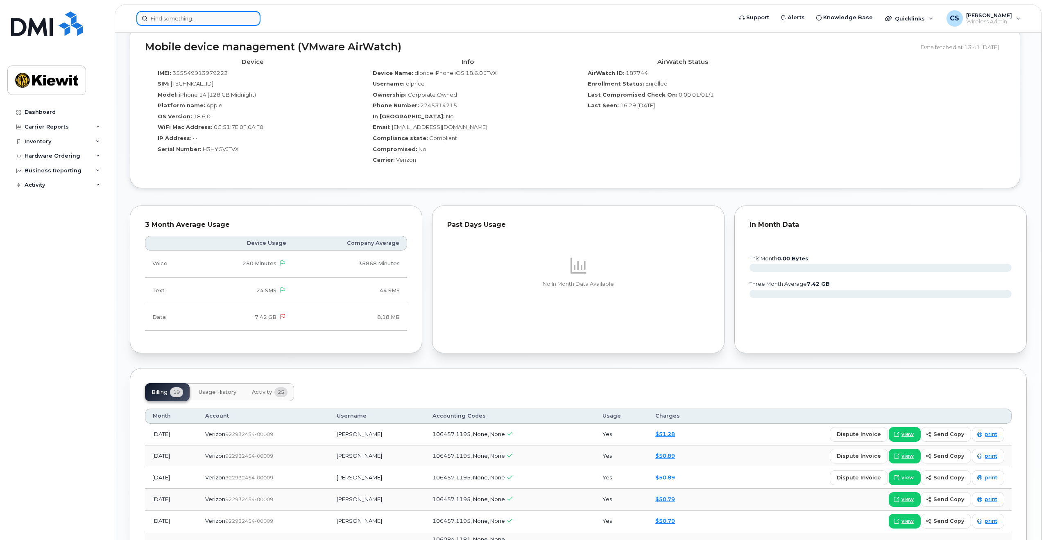
click at [247, 15] on div at bounding box center [198, 18] width 124 height 15
paste input "[PERSON_NAME] [PERSON_NAME]"
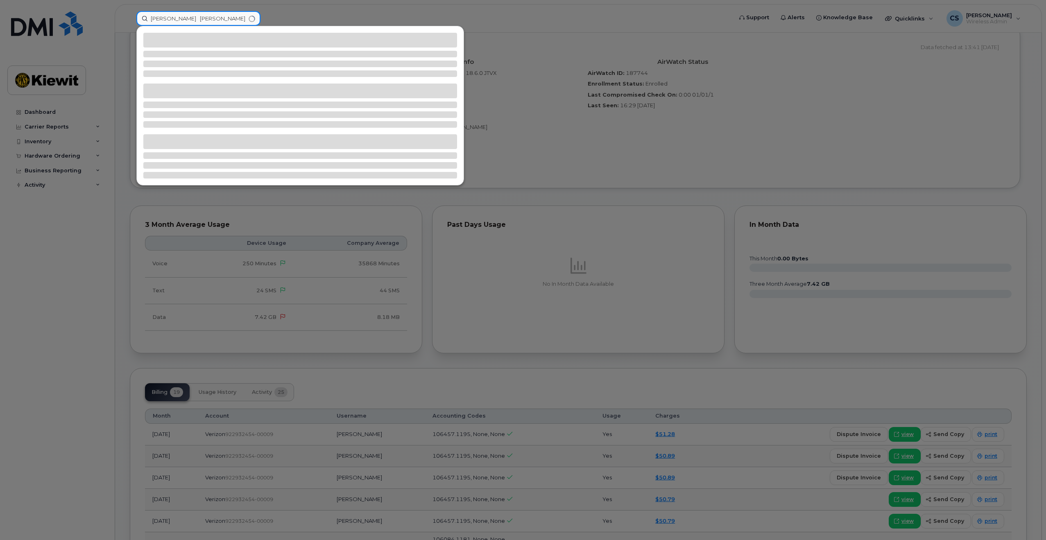
click at [175, 22] on input "[PERSON_NAME] [PERSON_NAME]" at bounding box center [198, 18] width 124 height 15
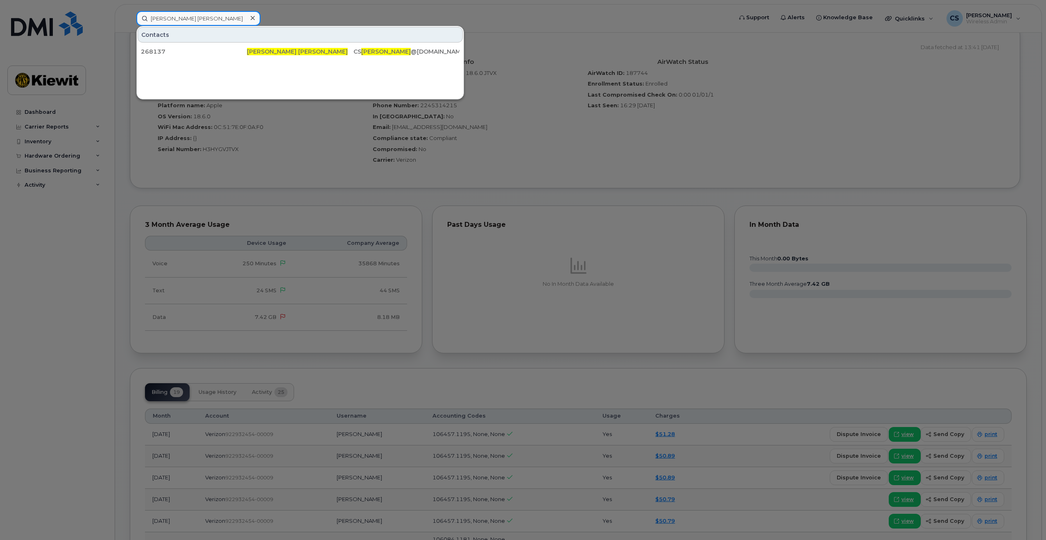
type input "[PERSON_NAME] [PERSON_NAME]"
